Goal: Task Accomplishment & Management: Use online tool/utility

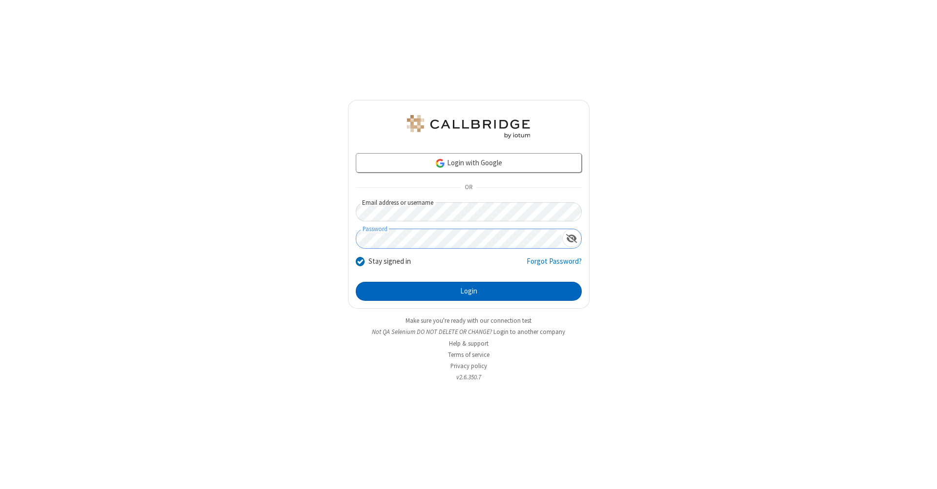
click at [468, 292] on button "Login" at bounding box center [469, 292] width 226 height 20
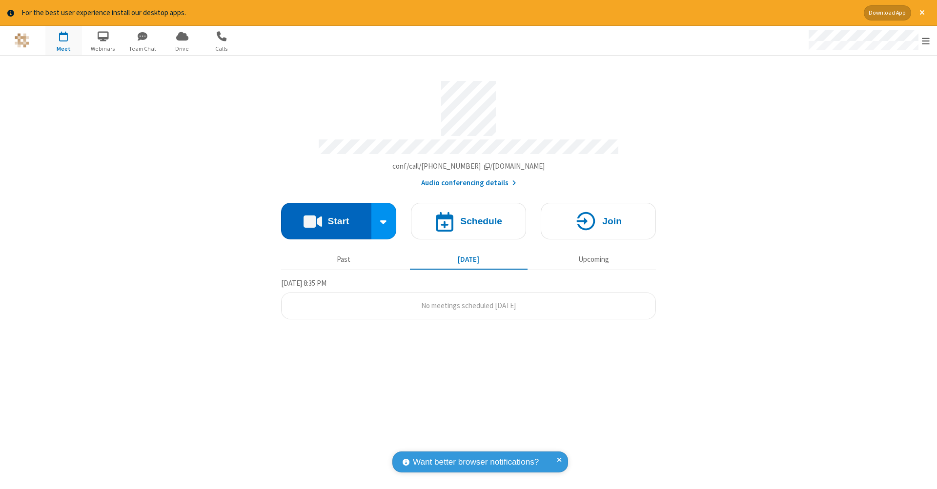
click at [326, 216] on button "Start" at bounding box center [326, 221] width 90 height 37
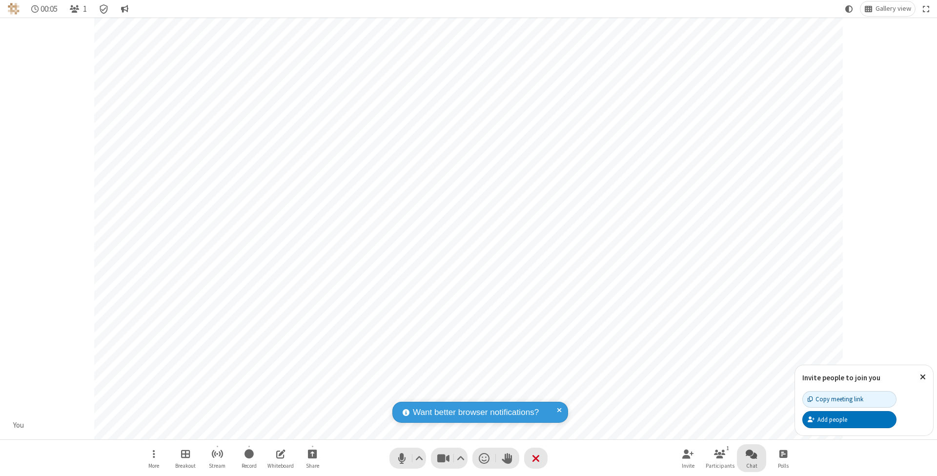
click at [751, 453] on span "Open chat" at bounding box center [752, 453] width 12 height 12
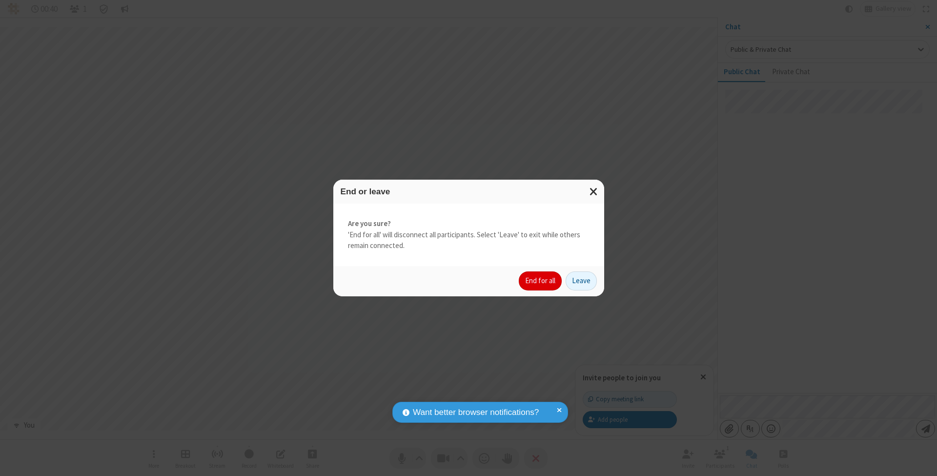
click at [541, 280] on button "End for all" at bounding box center [540, 281] width 43 height 20
